Goal: Information Seeking & Learning: Learn about a topic

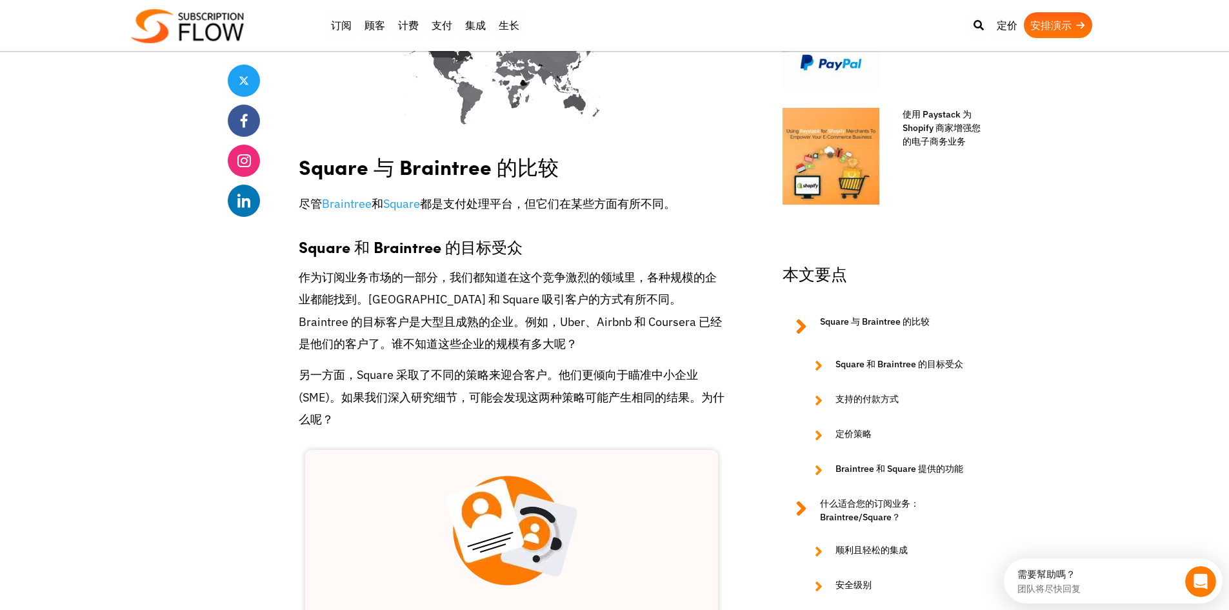
click at [662, 367] on font "另一方面，Square 采取了不同的策略来迎合客户。他们更倾向于瞄准中小企业 (SME)。如果我们深入研究细节，可能会发现这两种策略可能产生相同的结果。为什么…" at bounding box center [512, 396] width 426 height 59
click at [485, 304] on p "作为订阅业务市场的一部分，我们都知道在这个竞争激烈的领域里，各种规模的企业都能找到。[GEOGRAPHIC_DATA] 和 Square 吸引客户的方式有所不…" at bounding box center [512, 311] width 426 height 88
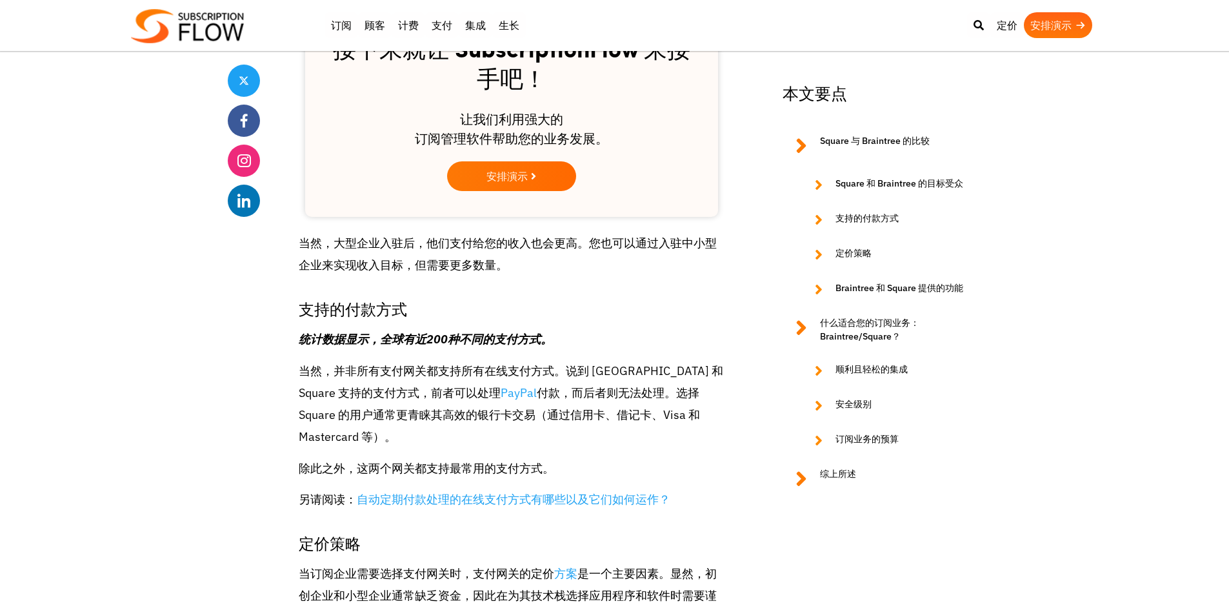
scroll to position [1742, 0]
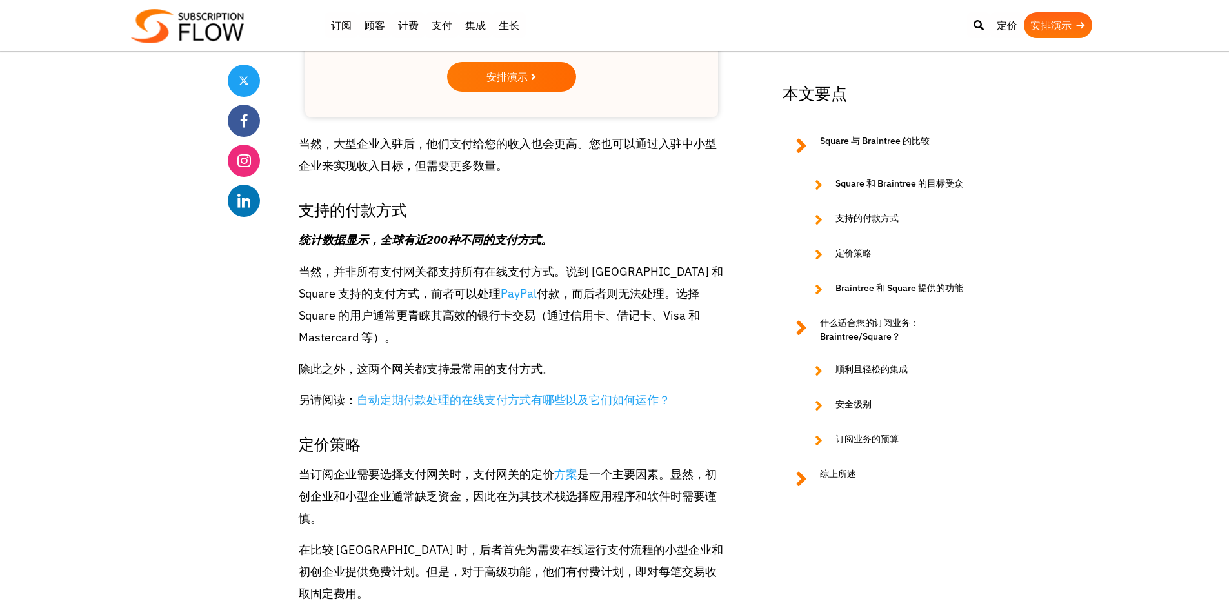
click at [630, 261] on p "当然，并非所有支付网关都支持所有在线支付方式。说到 [GEOGRAPHIC_DATA] 和 Square 支持的支付方式，前者可以处理 PayPal 付款，而…" at bounding box center [512, 305] width 426 height 88
click at [693, 286] on font "付款，而后者则无法处理。选择 Square 的用户通常更青睐其高效的银行卡交易（通过信用卡、借记卡、Visa 和 Mastercard 等）。" at bounding box center [499, 315] width 401 height 59
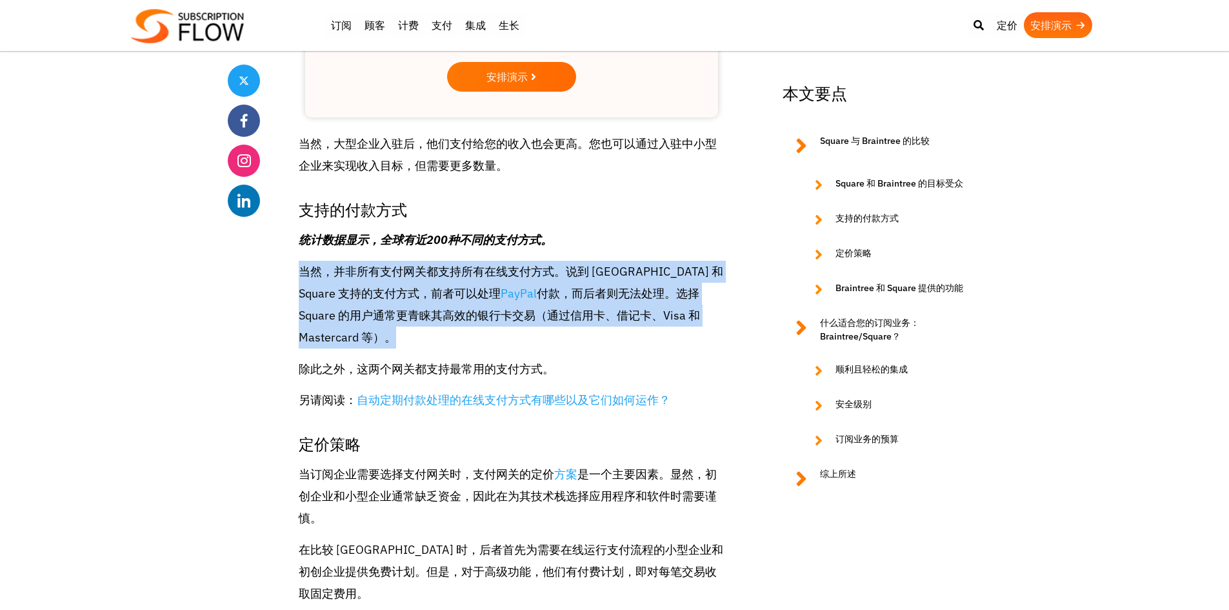
click at [693, 286] on font "付款，而后者则无法处理。选择 Square 的用户通常更青睐其高效的银行卡交易（通过信用卡、借记卡、Visa 和 Mastercard 等）。" at bounding box center [499, 315] width 401 height 59
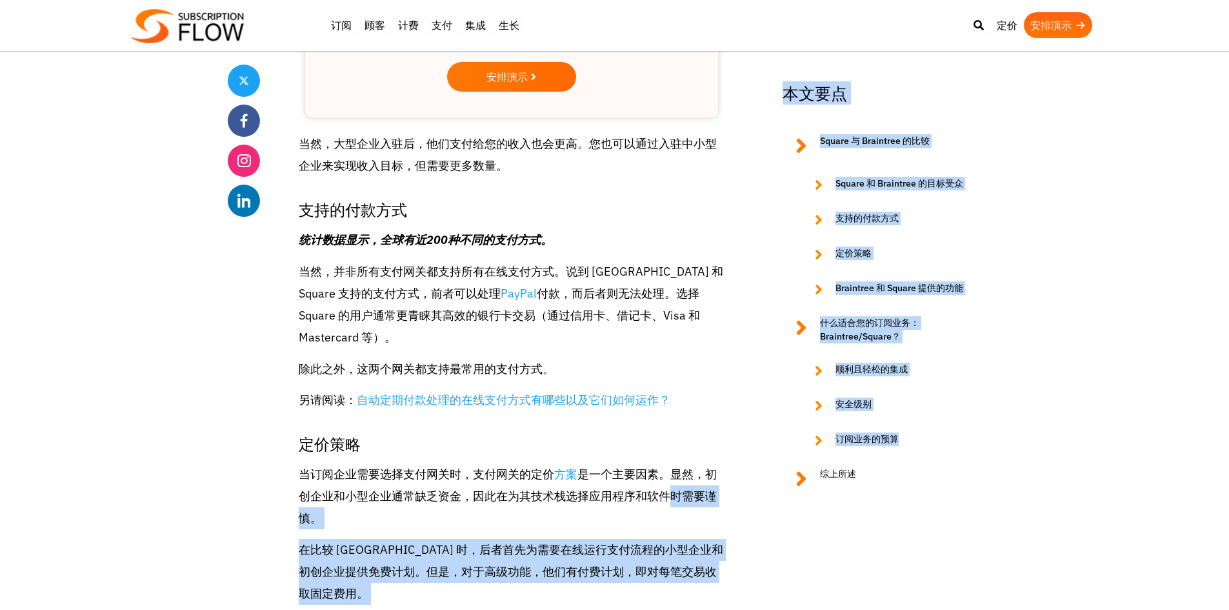
drag, startPoint x: 782, startPoint y: 450, endPoint x: 629, endPoint y: 427, distance: 154.2
click at [636, 429] on div "分享 Braintree 与 Square：您的订阅业务的最佳选择？ [DATE] 编辑团队 支付 定期付款 分享 “我们提供多币种支持！” “我们的 支付网…" at bounding box center [615, 359] width 774 height 3585
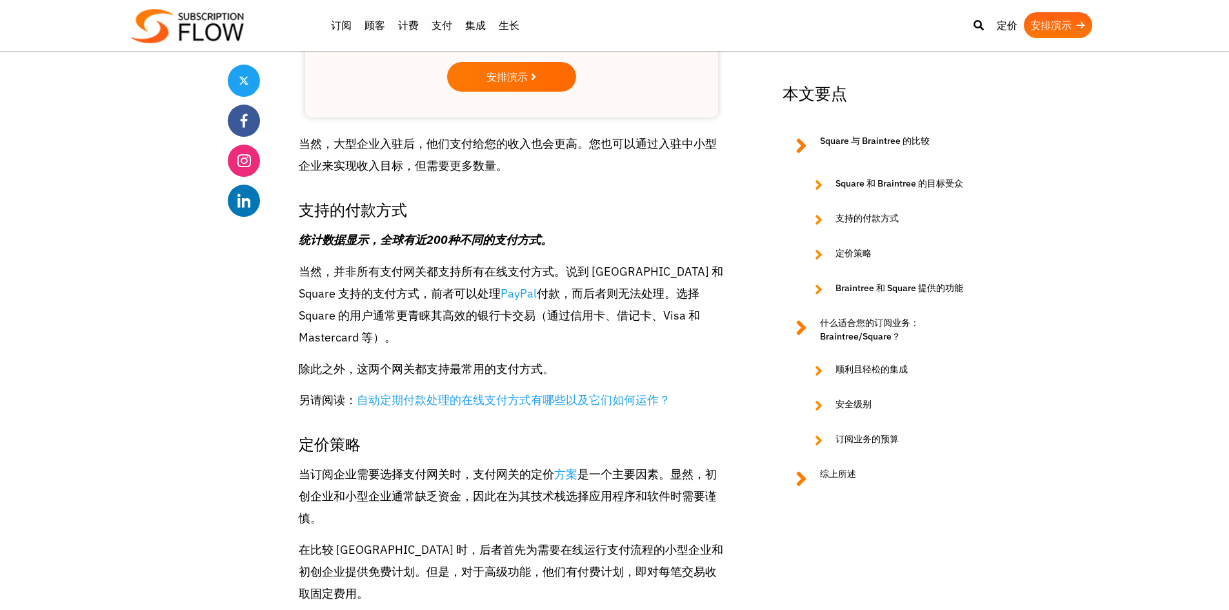
click at [618, 467] on font "是一个主要因素。显然，初创企业和小型企业通常缺乏资金，因此在为其技术栈选择应用程序和软件时需要谨慎。" at bounding box center [508, 496] width 418 height 59
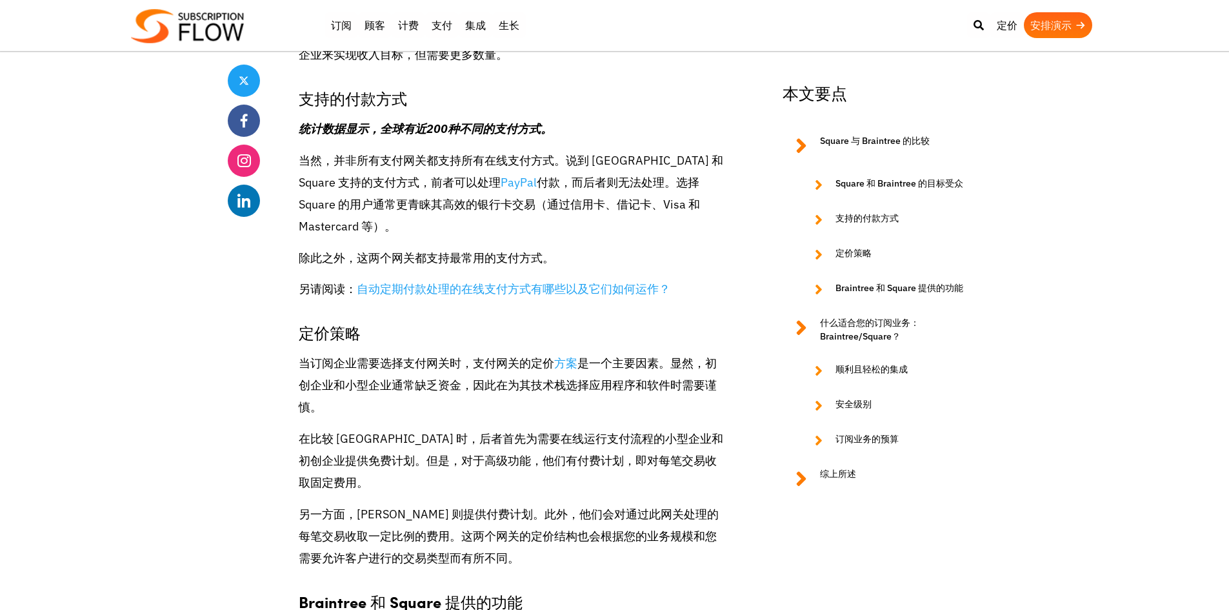
scroll to position [2001, 0]
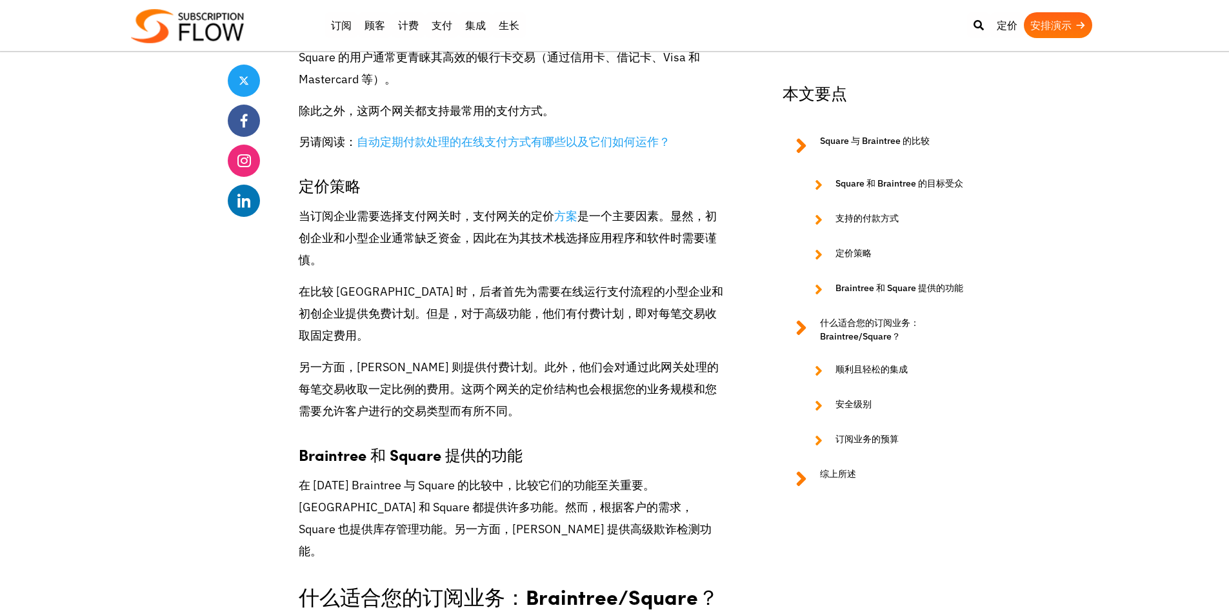
click at [500, 356] on p "另一方面，[PERSON_NAME] 则提供付费计划。此外，他们会对通过此网关处理的每笔交易收取一定比例的费用。这两个网关的定价结构也会根据您的业务规模和您需…" at bounding box center [512, 389] width 426 height 66
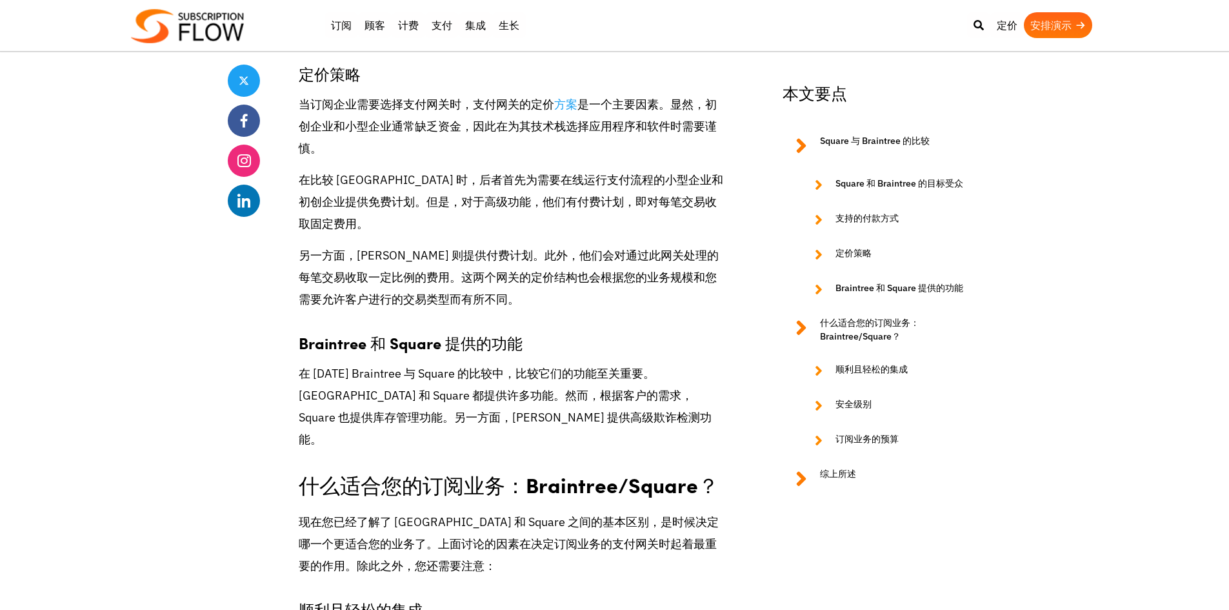
scroll to position [2323, 0]
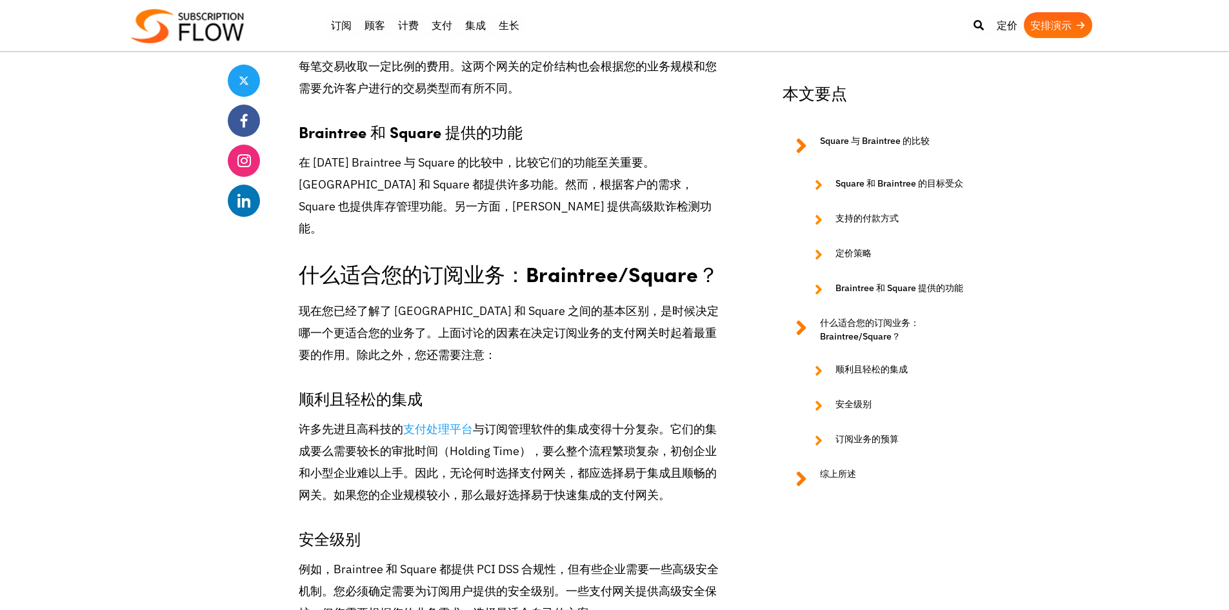
click at [591, 300] on p "现在您已经了解了 [GEOGRAPHIC_DATA] 和 Square 之间的基本区别，是时候决定哪一个更适合您的业务了。上面讨论的因素在决定订阅业务的支付网…" at bounding box center [512, 333] width 426 height 66
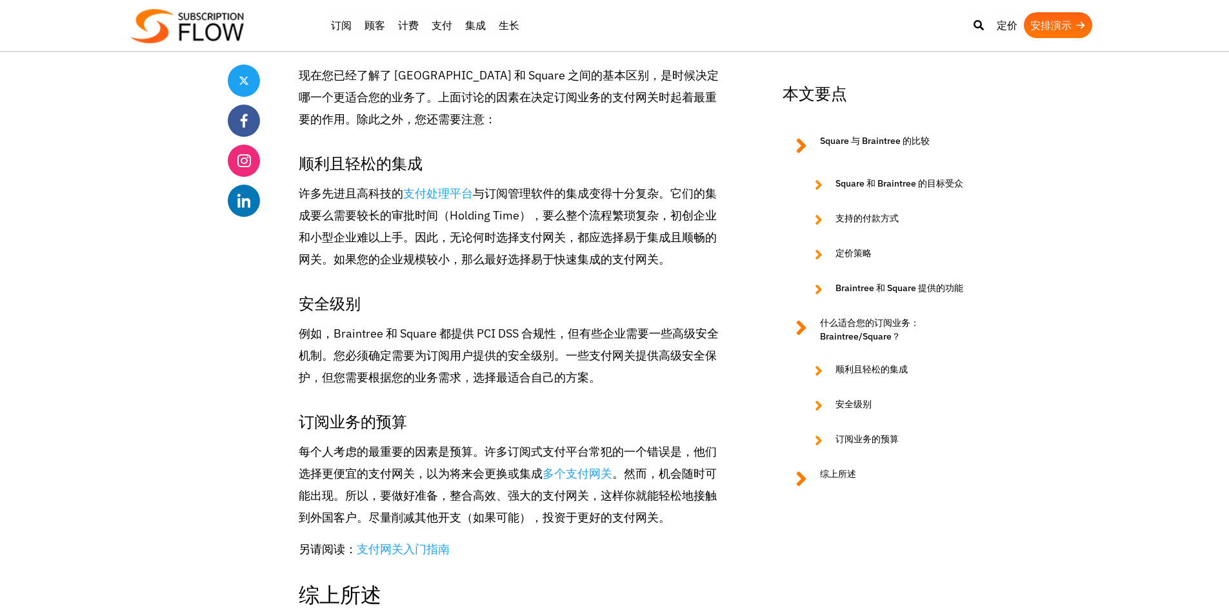
scroll to position [2581, 0]
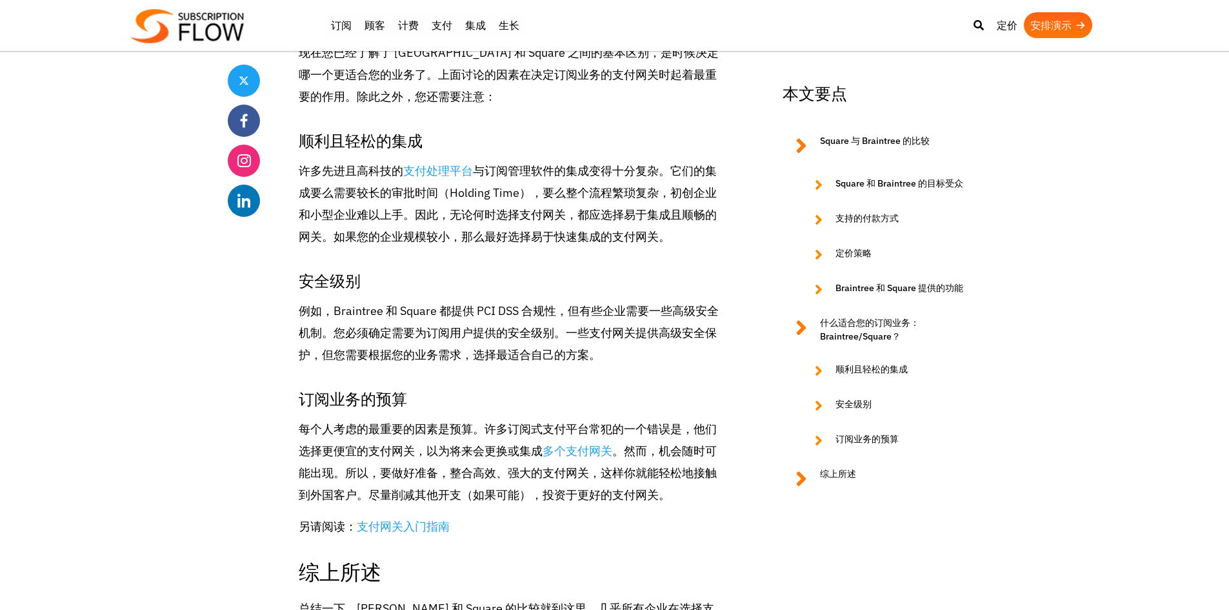
drag, startPoint x: 364, startPoint y: 281, endPoint x: 375, endPoint y: 285, distance: 11.9
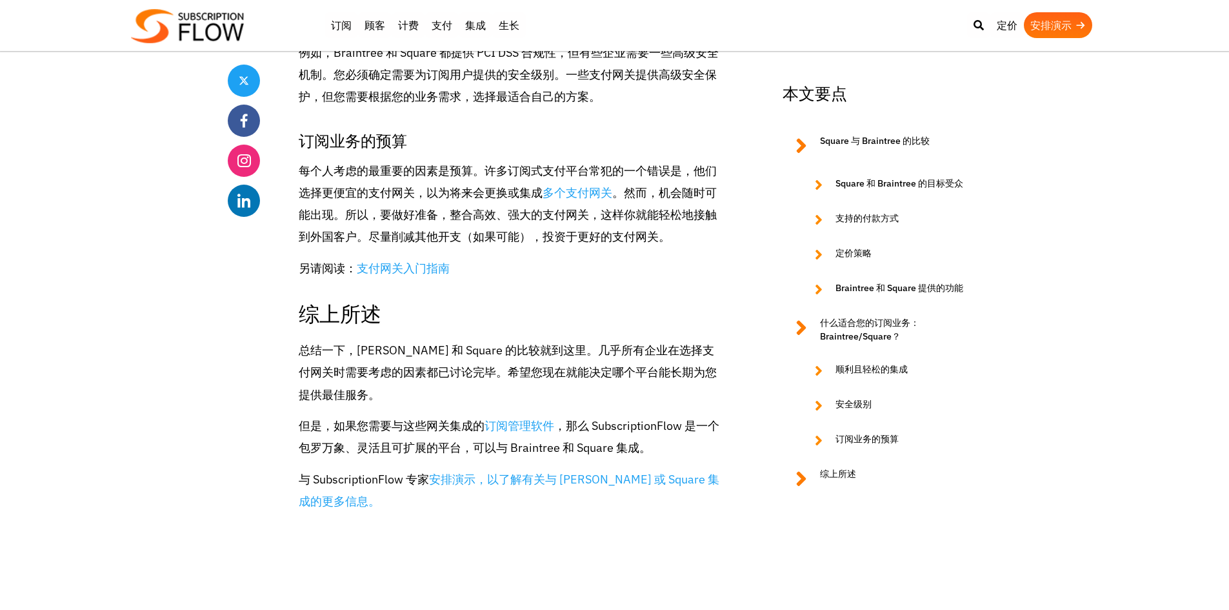
click at [240, 195] on span at bounding box center [244, 200] width 17 height 17
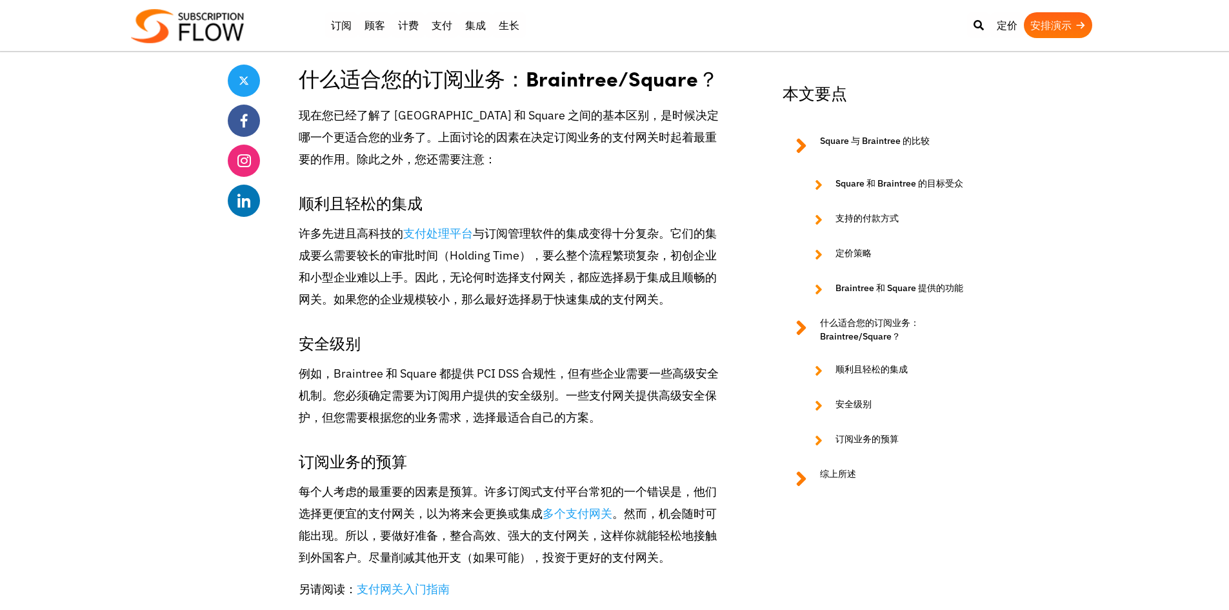
scroll to position [2517, 0]
click at [578, 322] on h3 "安全级别" at bounding box center [512, 338] width 426 height 32
click at [579, 322] on h3 "安全级别" at bounding box center [512, 338] width 426 height 32
click at [580, 322] on h3 "安全级别" at bounding box center [512, 338] width 426 height 32
click at [603, 228] on font "与订阅管理软件的集成变得十分复杂。它们的集成要么需要较长的审批时间（Holding Time），要么整个流程繁琐复杂，初创企业和小型企业难以上手。因此，无论何…" at bounding box center [508, 268] width 418 height 81
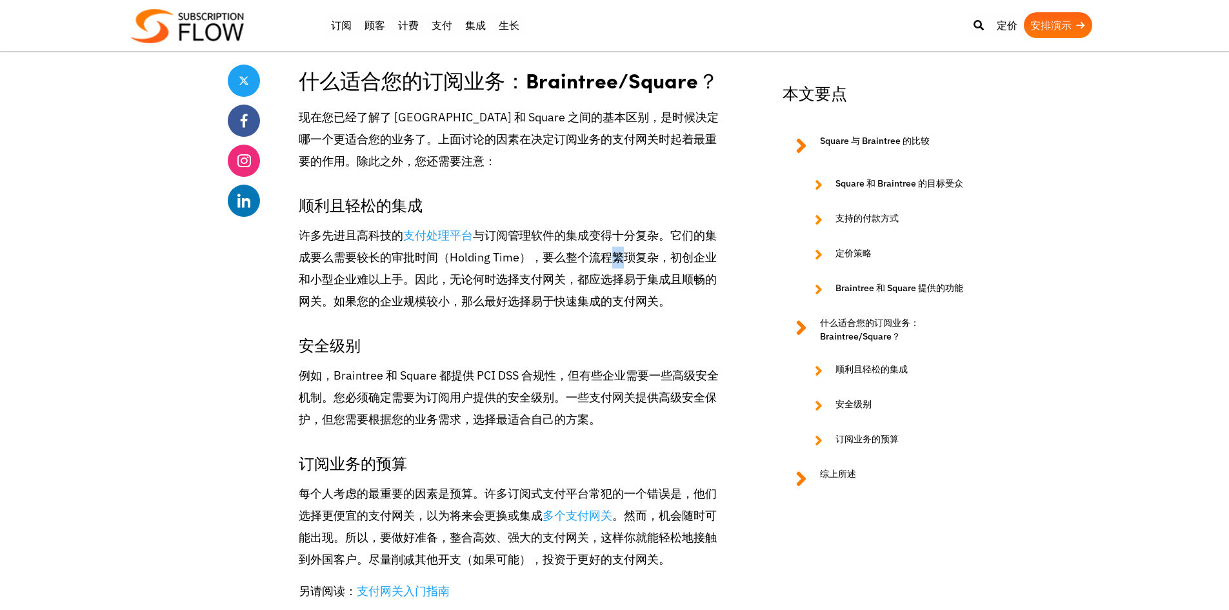
click at [603, 228] on font "与订阅管理软件的集成变得十分复杂。它们的集成要么需要较长的审批时间（Holding Time），要么整个流程繁琐复杂，初创企业和小型企业难以上手。因此，无论何…" at bounding box center [508, 268] width 418 height 81
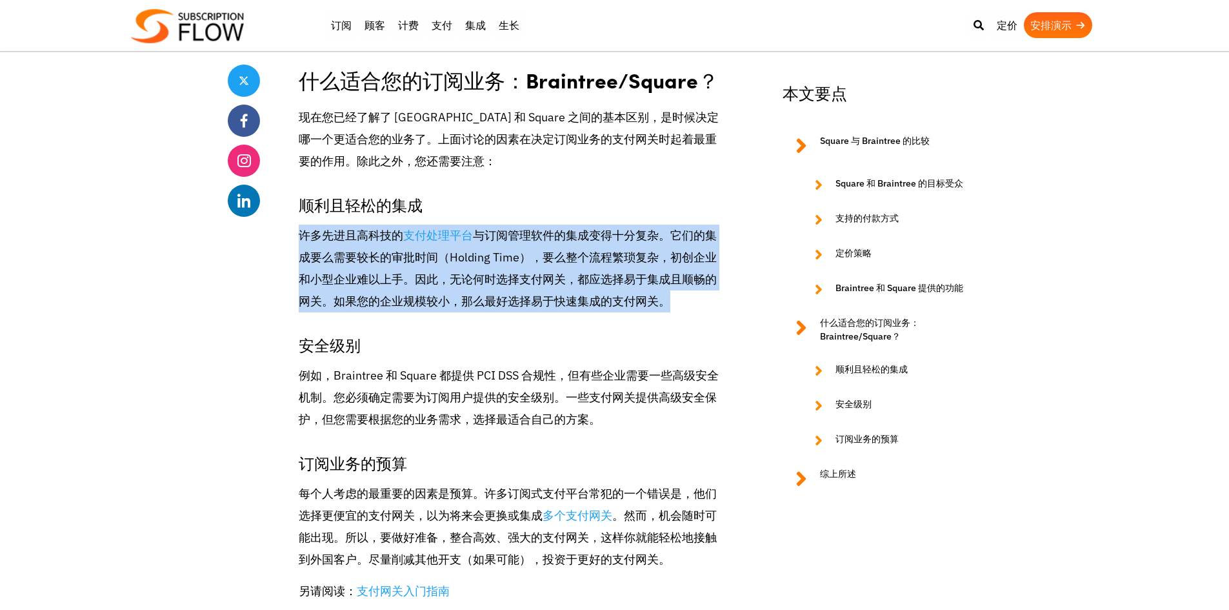
click at [603, 228] on font "与订阅管理软件的集成变得十分复杂。它们的集成要么需要较长的审批时间（Holding Time），要么整个流程繁琐复杂，初创企业和小型企业难以上手。因此，无论何…" at bounding box center [508, 268] width 418 height 81
click at [632, 225] on p "许多先进且高科技的 支付处理平台 与订阅管理软件的集成变得十分复杂。它们的集成要么需要较长的审批时间（Holding Time），要么整个流程繁琐复杂，初创企…" at bounding box center [512, 269] width 426 height 88
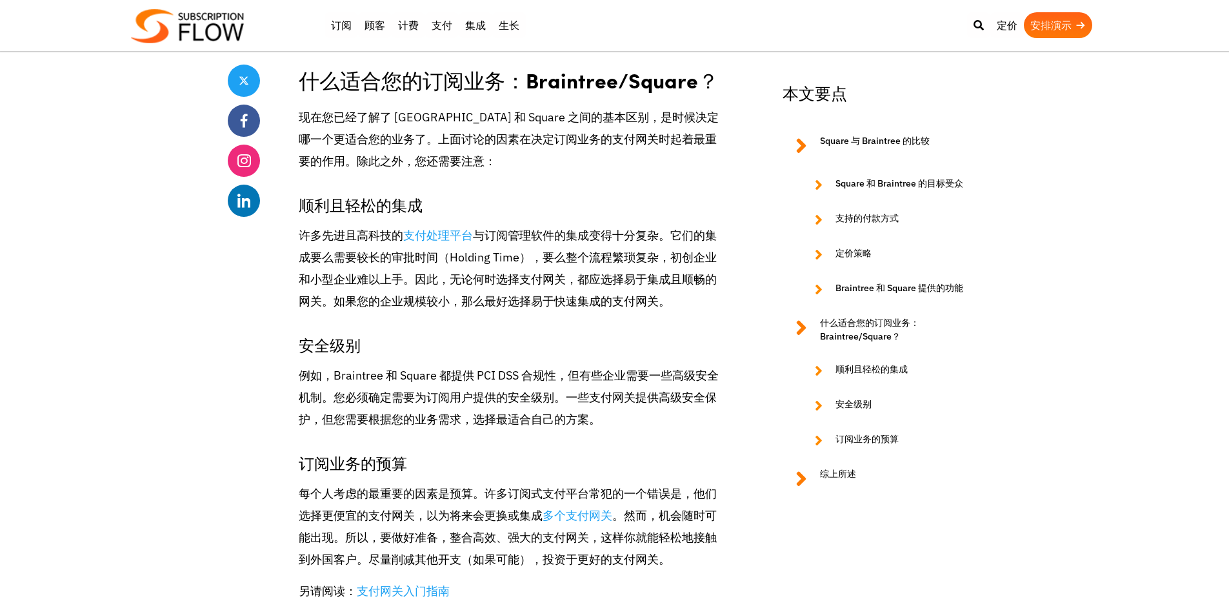
click at [651, 368] on font "例如，Braintree 和 Square 都提供 PCI DSS 合规性，但有些企业需要一些高级安全机制。您必须确定需要为订阅用户提供的安全级别。一些支付网…" at bounding box center [509, 397] width 420 height 59
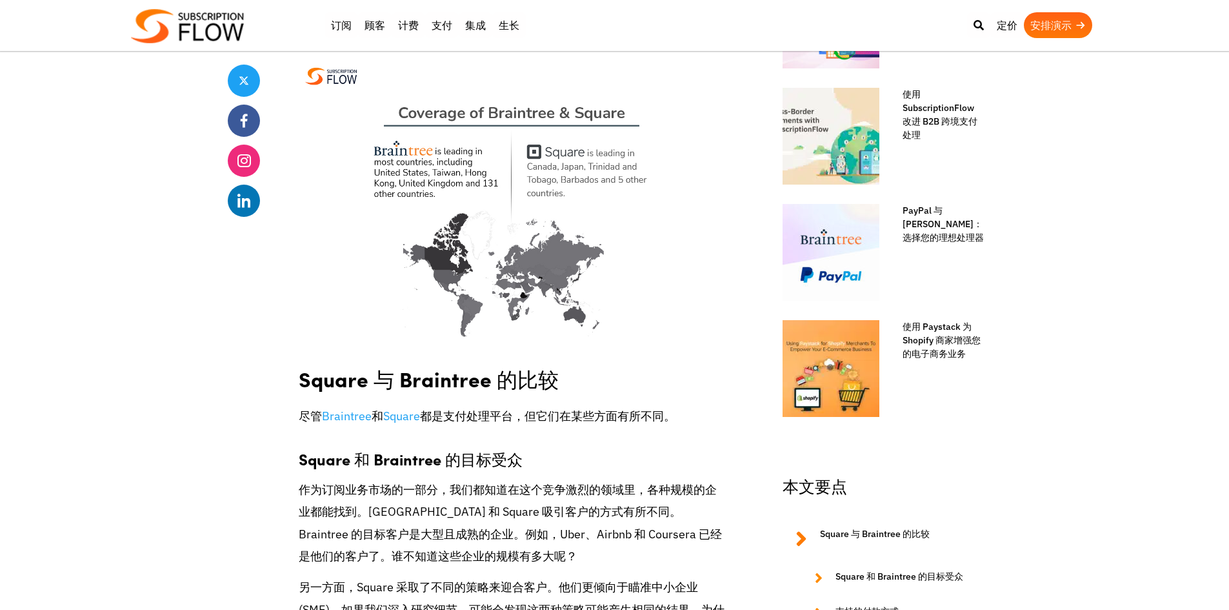
scroll to position [1097, 0]
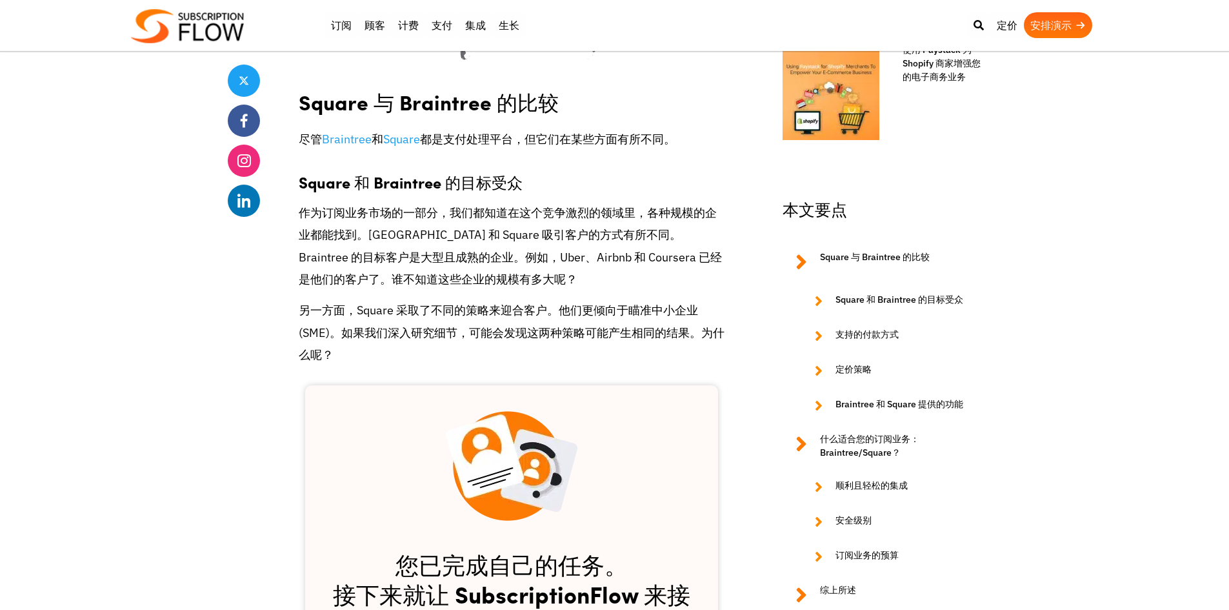
click at [640, 303] on font "另一方面，Square 采取了不同的策略来迎合客户。他们更倾向于瞄准中小企业 (SME)。如果我们深入研究细节，可能会发现这两种策略可能产生相同的结果。为什么…" at bounding box center [512, 332] width 426 height 59
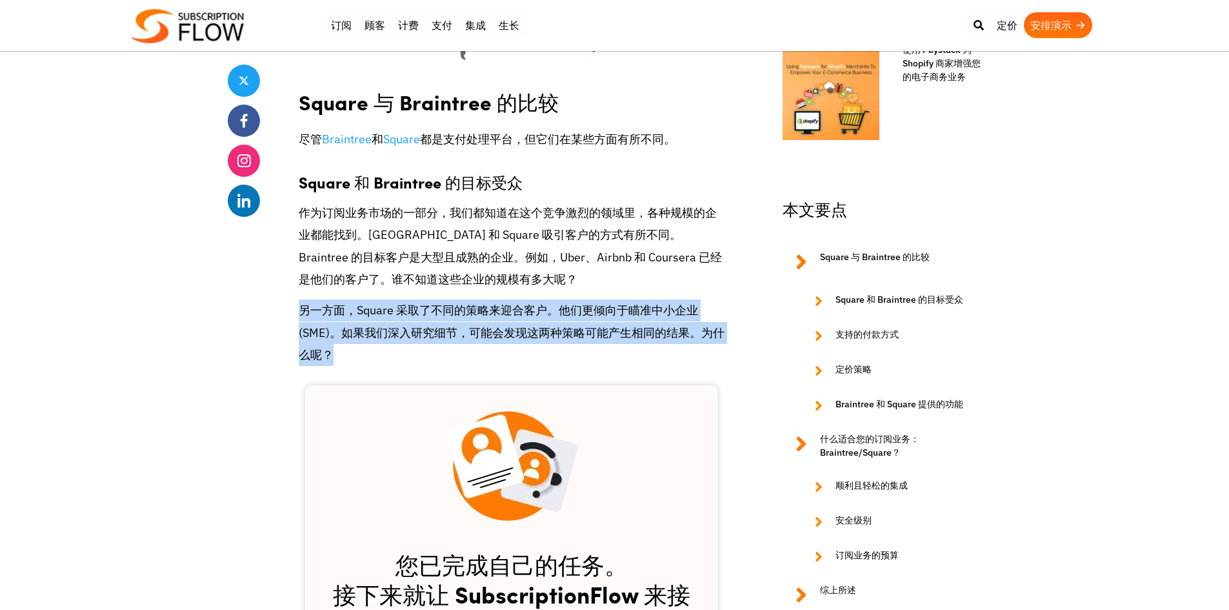
click at [640, 303] on font "另一方面，Square 采取了不同的策略来迎合客户。他们更倾向于瞄准中小企业 (SME)。如果我们深入研究细节，可能会发现这两种策略可能产生相同的结果。为什么…" at bounding box center [512, 332] width 426 height 59
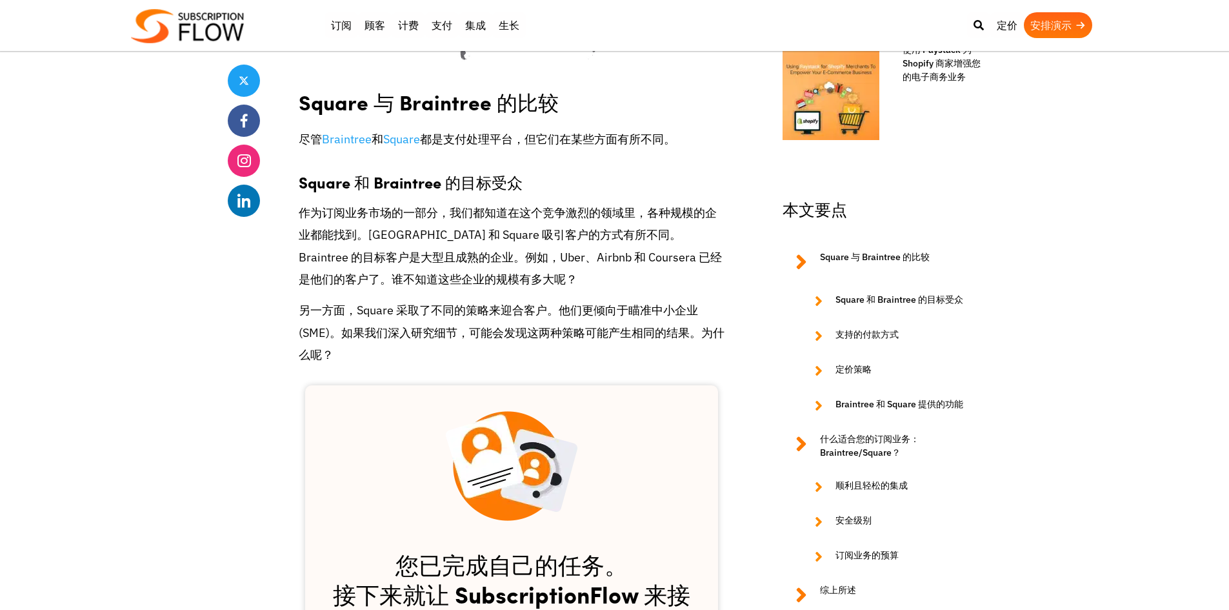
click at [651, 205] on font "作为订阅业务市场的一部分，我们都知道在这个竞争激烈的领域里，各种规模的企业都能找到。[GEOGRAPHIC_DATA] 和 Square 吸引客户的方式有所不…" at bounding box center [510, 245] width 423 height 81
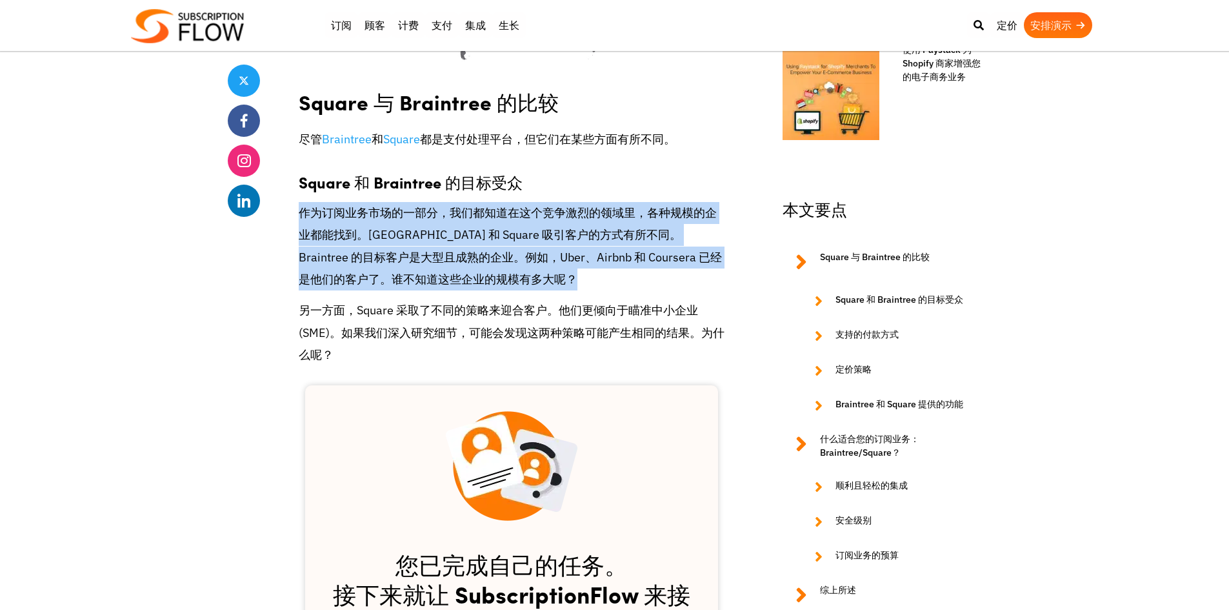
click at [651, 205] on font "作为订阅业务市场的一部分，我们都知道在这个竞争激烈的领域里，各种规模的企业都能找到。[GEOGRAPHIC_DATA] 和 Square 吸引客户的方式有所不…" at bounding box center [510, 245] width 423 height 81
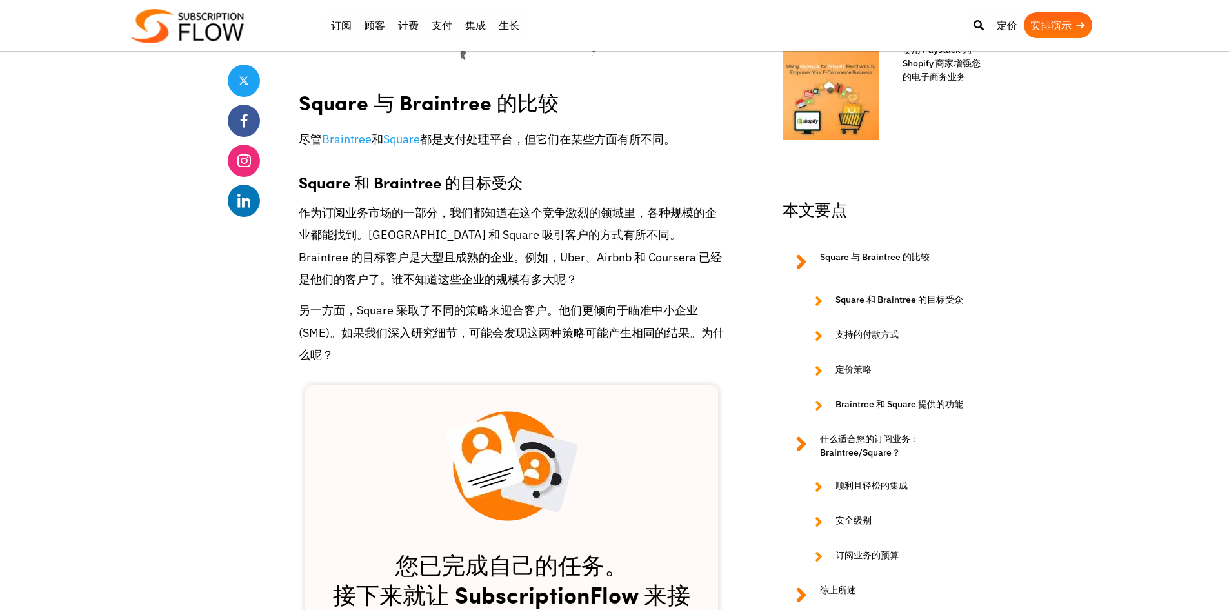
click at [643, 303] on font "另一方面，Square 采取了不同的策略来迎合客户。他们更倾向于瞄准中小企业 (SME)。如果我们深入研究细节，可能会发现这两种策略可能产生相同的结果。为什么…" at bounding box center [512, 332] width 426 height 59
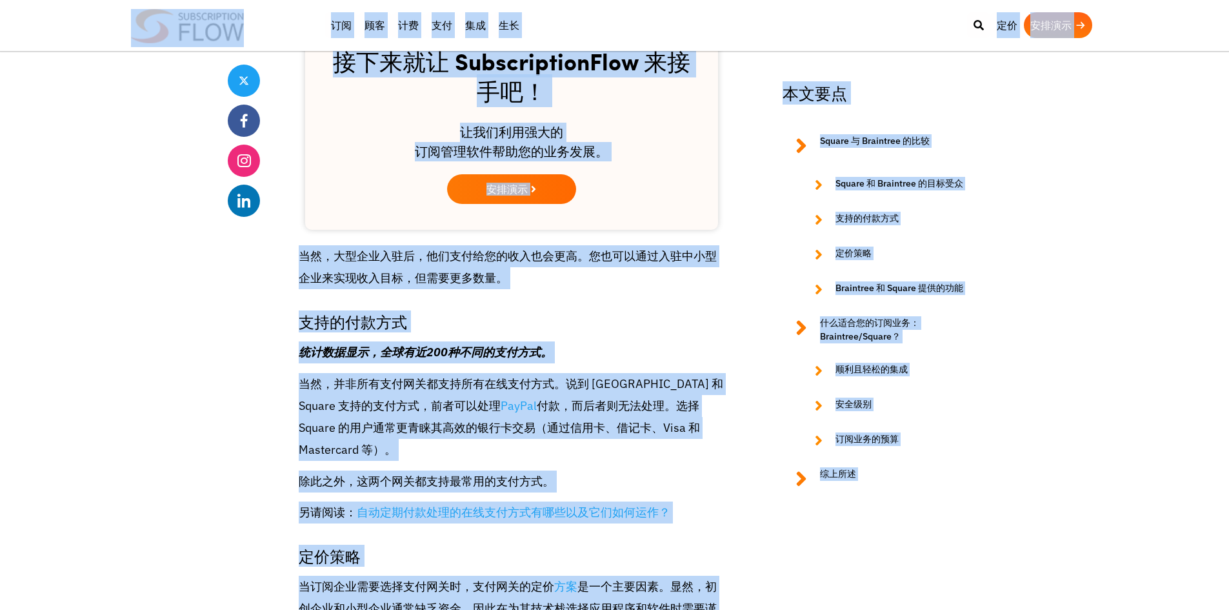
click at [655, 299] on h3 "支持的付款方式" at bounding box center [512, 315] width 426 height 32
